Goal: Task Accomplishment & Management: Use online tool/utility

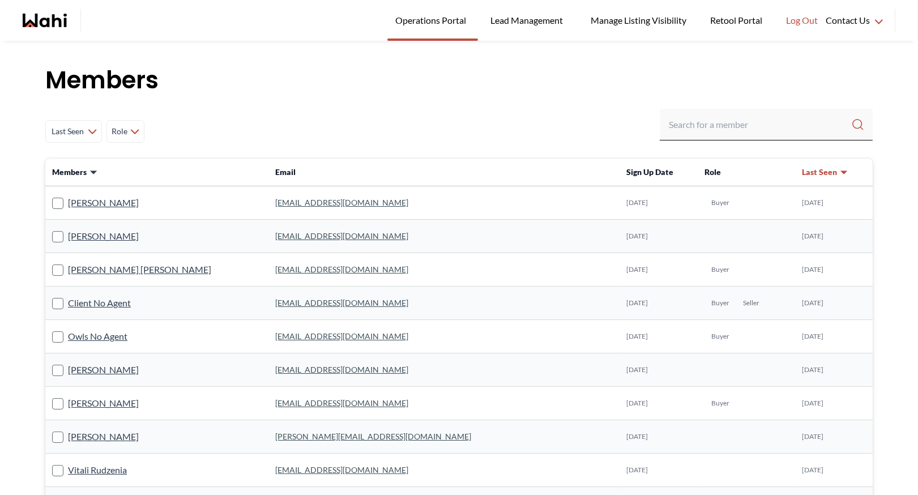
click at [709, 129] on input "Search input" at bounding box center [760, 124] width 182 height 20
type input "[PERSON_NAME]"
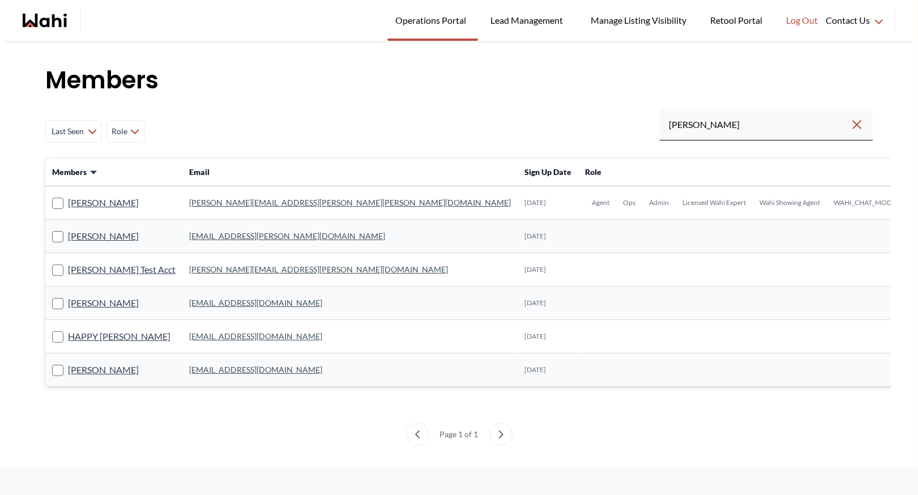
click at [219, 203] on link "[PERSON_NAME][EMAIL_ADDRESS][PERSON_NAME][PERSON_NAME][DOMAIN_NAME]" at bounding box center [350, 203] width 322 height 10
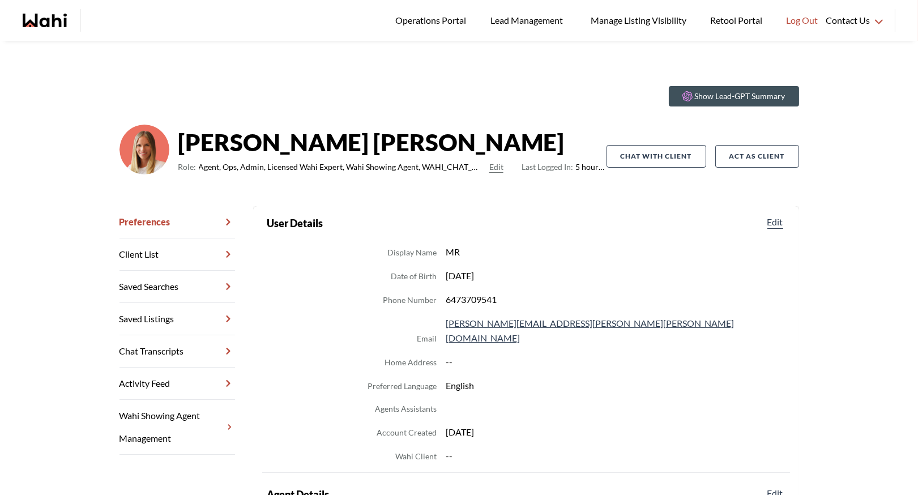
click at [168, 356] on link "Chat Transcripts" at bounding box center [178, 351] width 116 height 32
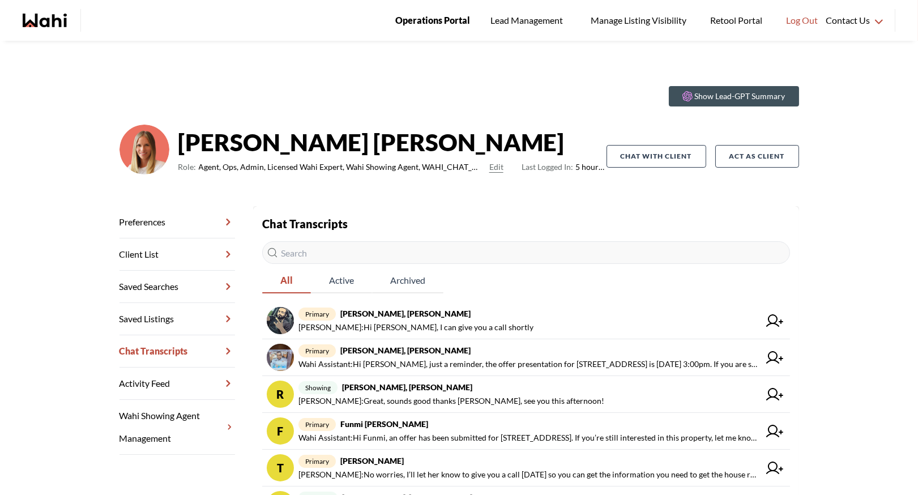
click at [423, 12] on link "Operations Portal" at bounding box center [432, 20] width 91 height 41
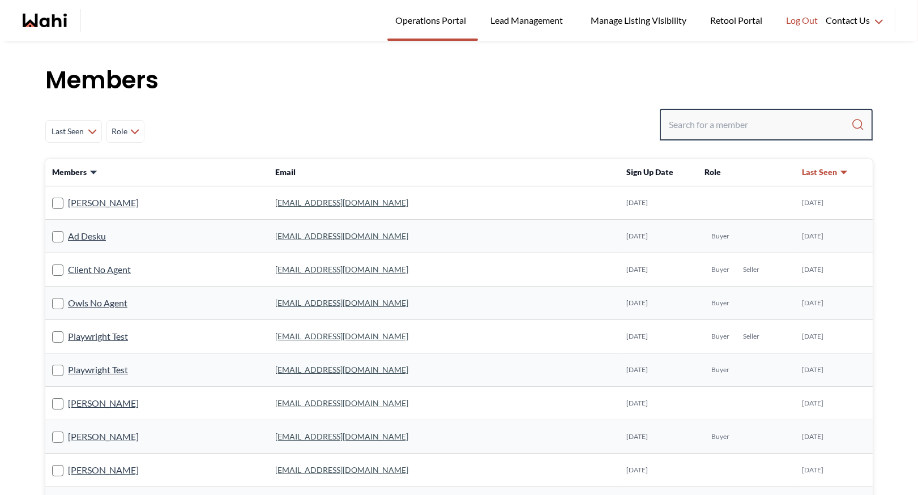
click at [762, 117] on input "Search input" at bounding box center [760, 124] width 182 height 20
type input "faraz"
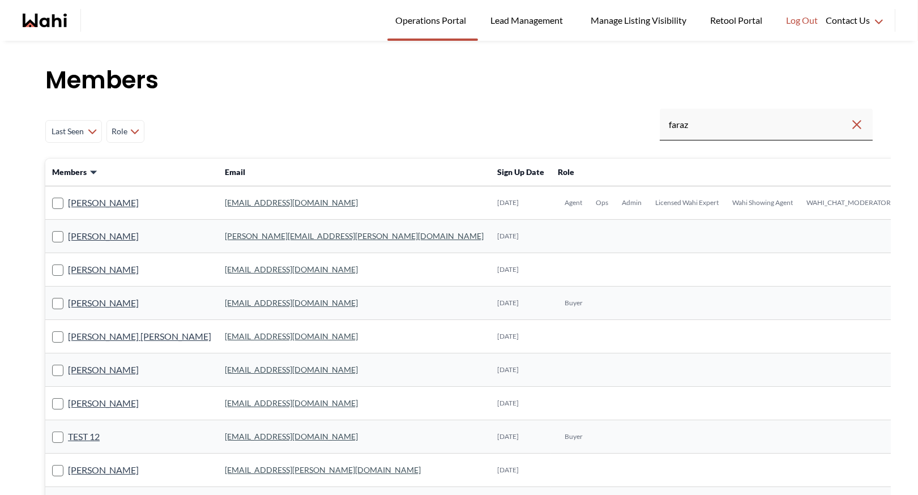
click at [225, 201] on link "faraz.azam@wahi.com" at bounding box center [291, 203] width 133 height 10
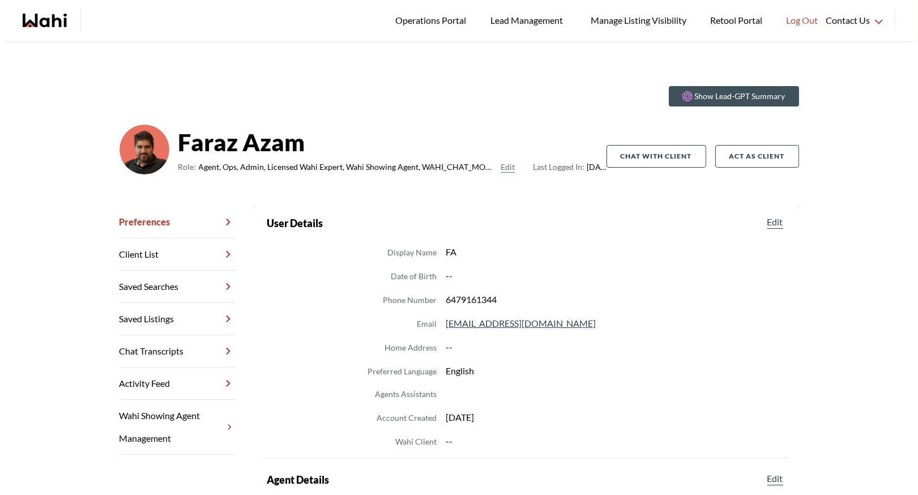
click at [157, 355] on link "Chat Transcripts" at bounding box center [178, 351] width 116 height 32
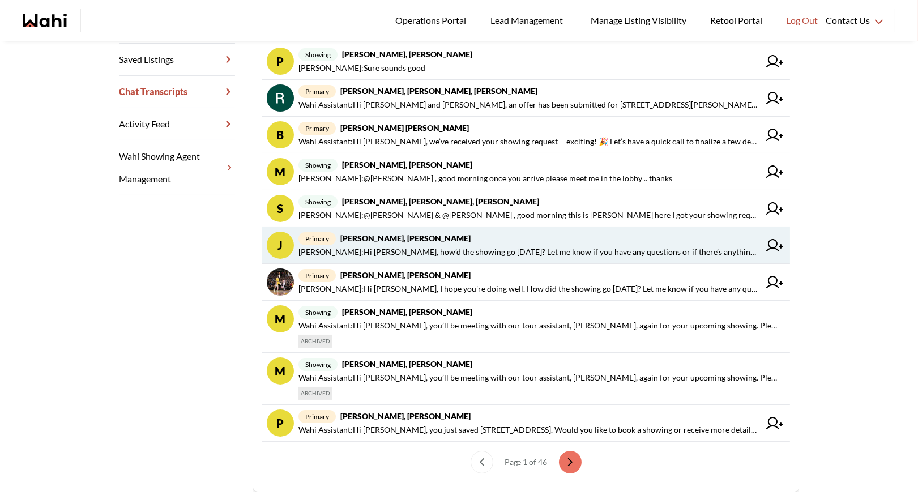
scroll to position [264, 0]
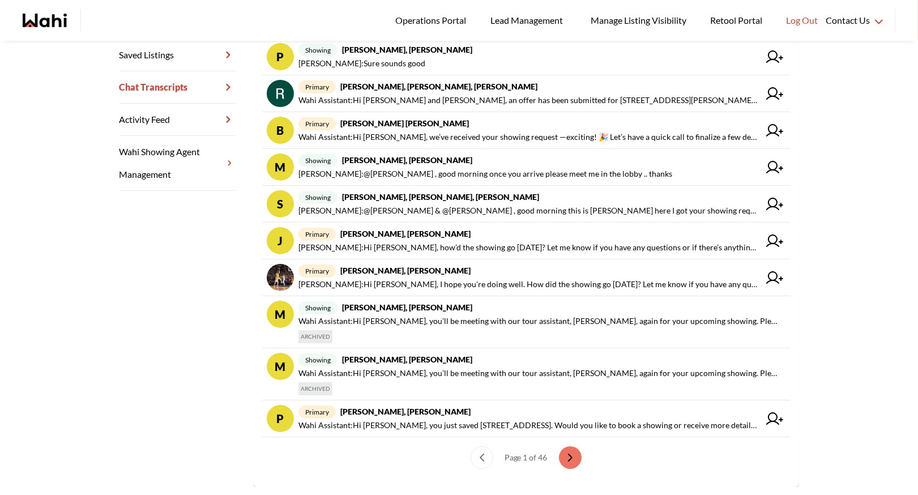
click at [565, 442] on ul "Page 1 of 46" at bounding box center [526, 457] width 528 height 41
click at [565, 457] on button "next page" at bounding box center [570, 457] width 23 height 23
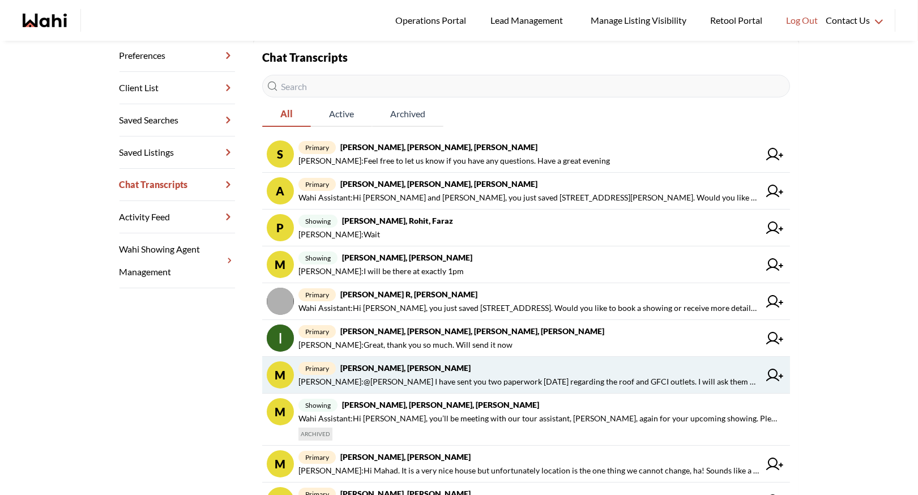
scroll to position [165, 0]
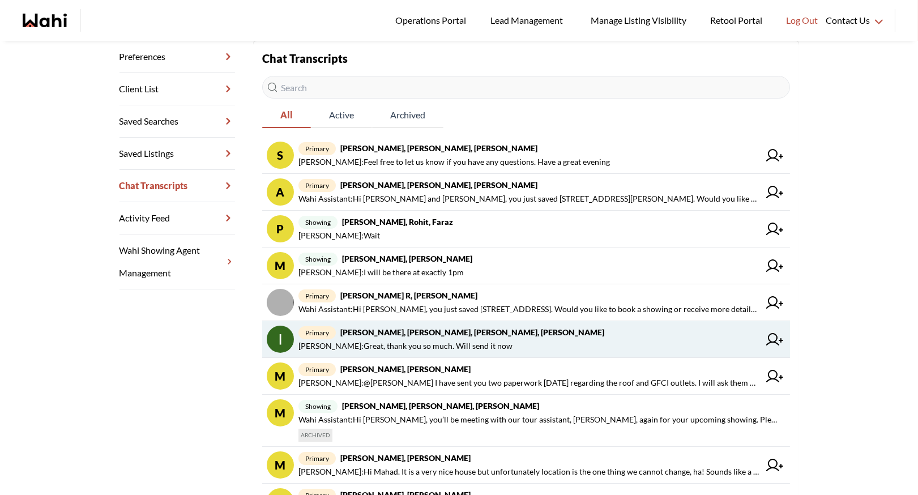
click at [433, 335] on strong "Irina Krasyuk, Kseniya Krasyuk, Michelle, Faraz" at bounding box center [472, 332] width 264 height 10
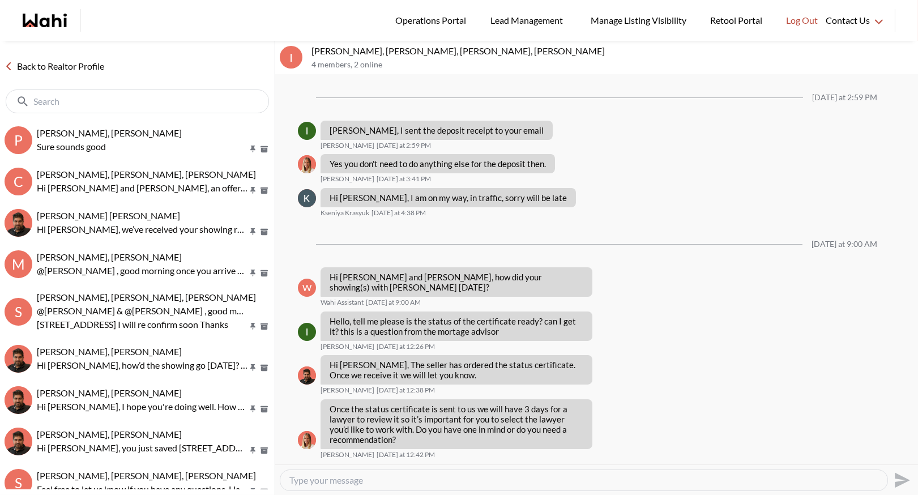
scroll to position [979, 0]
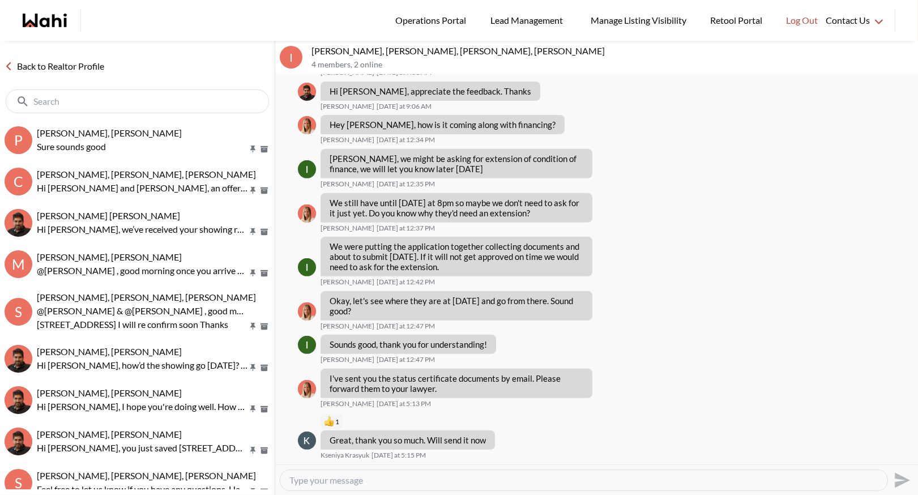
click at [61, 67] on link "Back to Realtor Profile" at bounding box center [54, 66] width 109 height 15
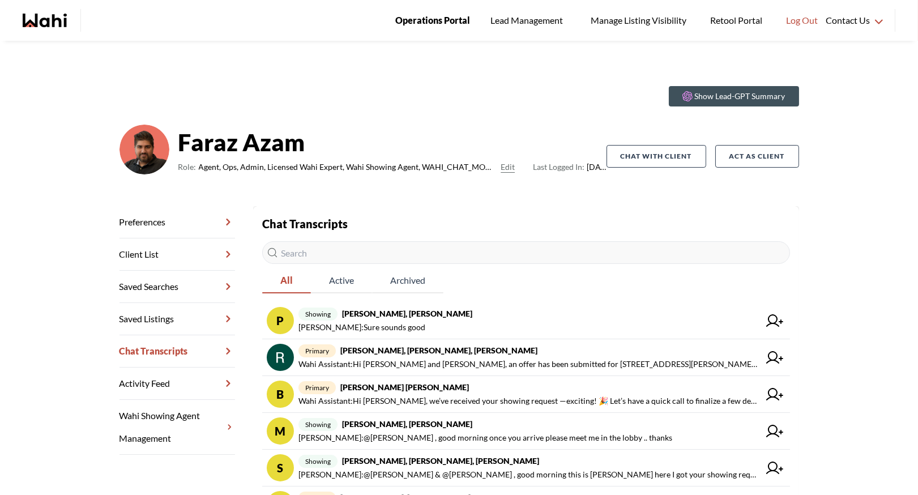
click at [421, 15] on span "Operations Portal" at bounding box center [432, 20] width 75 height 15
